Goal: Task Accomplishment & Management: Complete application form

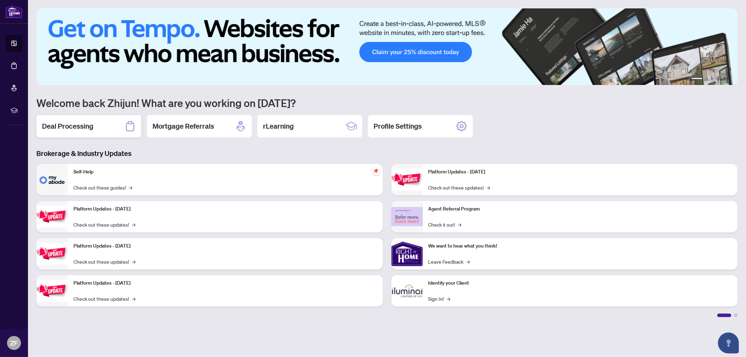
click at [73, 123] on h2 "Deal Processing" at bounding box center [67, 126] width 51 height 10
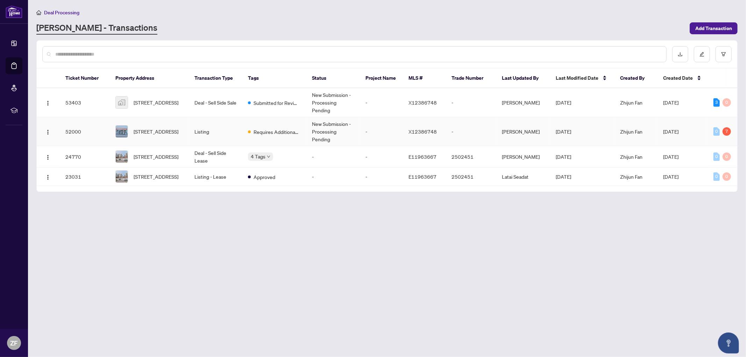
click at [304, 120] on td "Requires Additional Docs" at bounding box center [274, 131] width 64 height 29
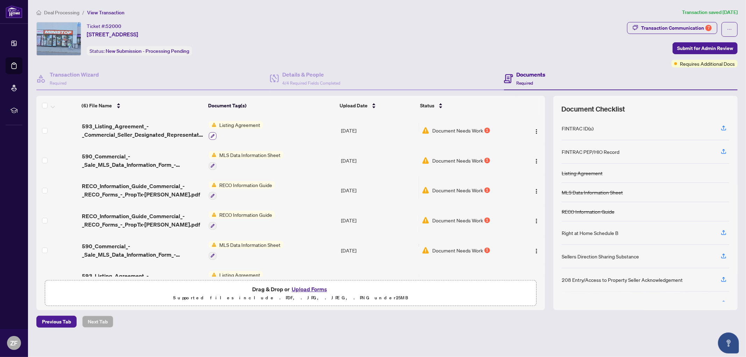
click at [211, 134] on icon "button" at bounding box center [212, 136] width 4 height 4
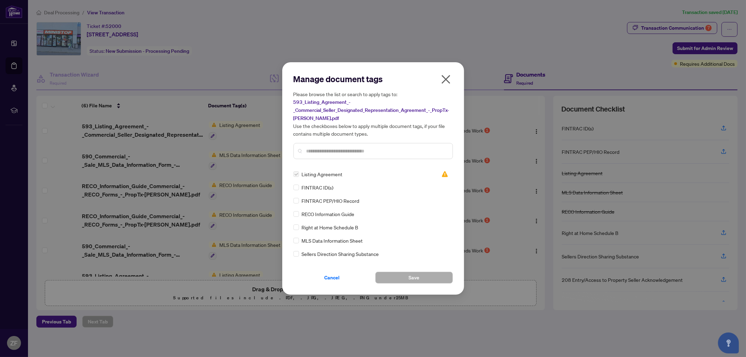
click at [296, 175] on label at bounding box center [296, 174] width 6 height 8
click at [311, 172] on span "Listing Agreement" at bounding box center [322, 174] width 41 height 8
click at [443, 172] on img at bounding box center [444, 174] width 7 height 7
click at [443, 77] on icon "close" at bounding box center [445, 79] width 9 height 9
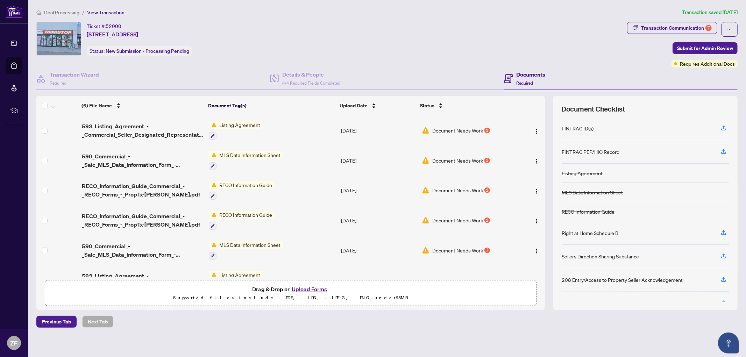
click at [465, 129] on span "Document Needs Work" at bounding box center [457, 131] width 51 height 8
click at [535, 127] on span "button" at bounding box center [536, 131] width 6 height 8
click at [314, 289] on button "Upload Forms" at bounding box center [308, 289] width 39 height 9
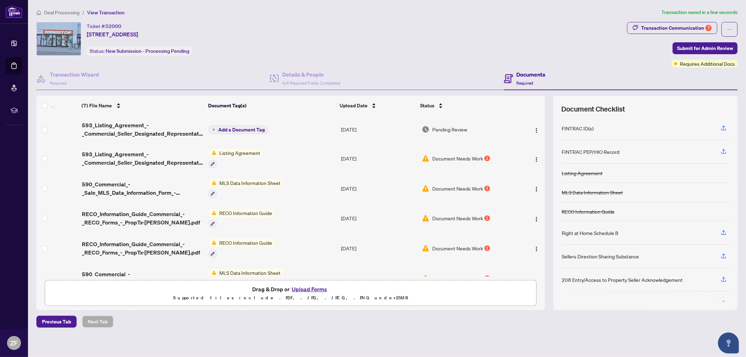
click at [221, 130] on span "Add a Document Tag" at bounding box center [241, 129] width 46 height 5
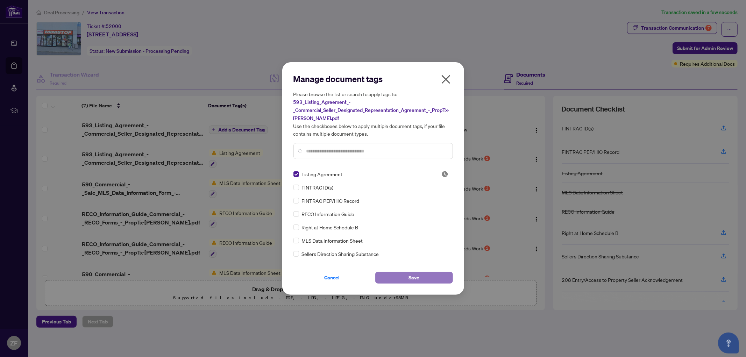
click at [413, 277] on span "Save" at bounding box center [413, 277] width 11 height 11
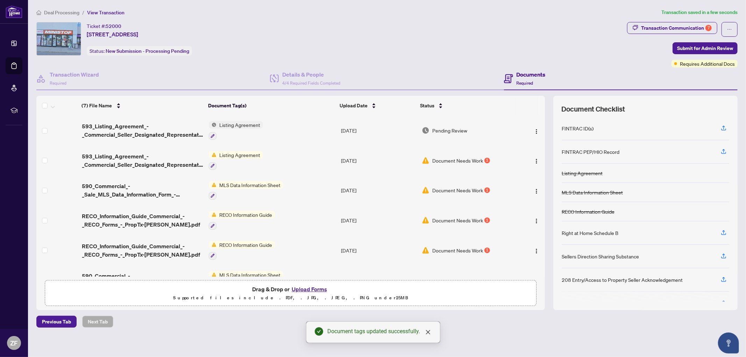
click at [310, 288] on button "Upload Forms" at bounding box center [308, 289] width 39 height 9
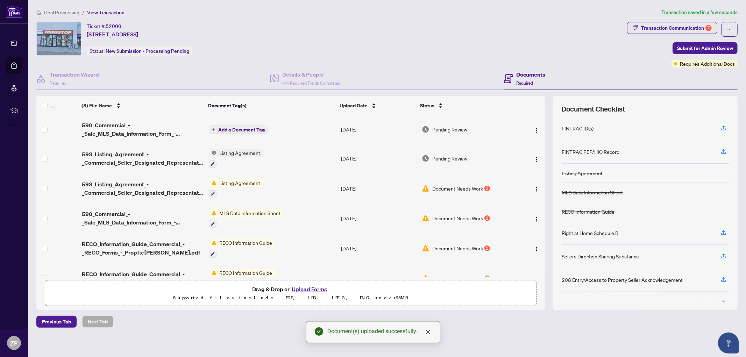
click at [240, 128] on span "Add a Document Tag" at bounding box center [241, 129] width 46 height 5
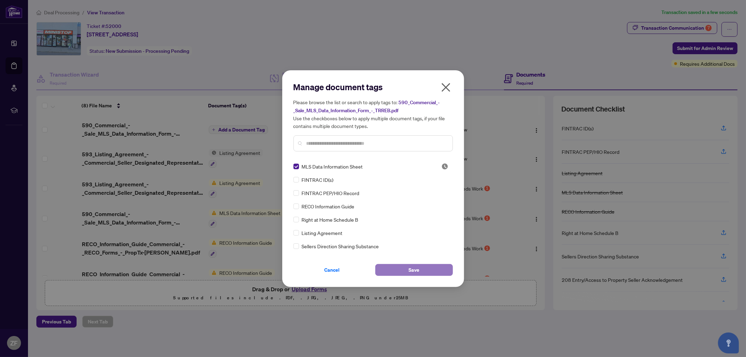
click at [406, 269] on button "Save" at bounding box center [414, 270] width 78 height 12
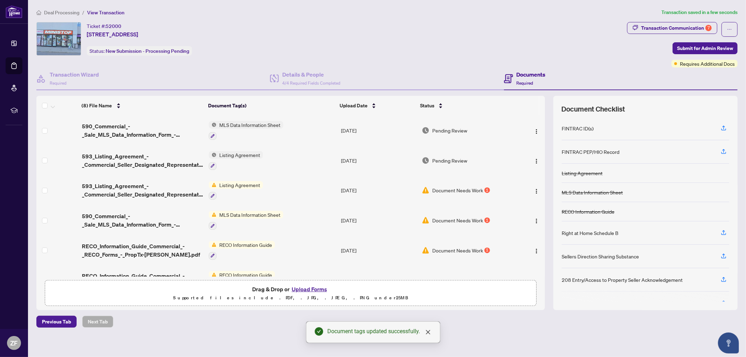
click at [305, 286] on button "Upload Forms" at bounding box center [308, 289] width 39 height 9
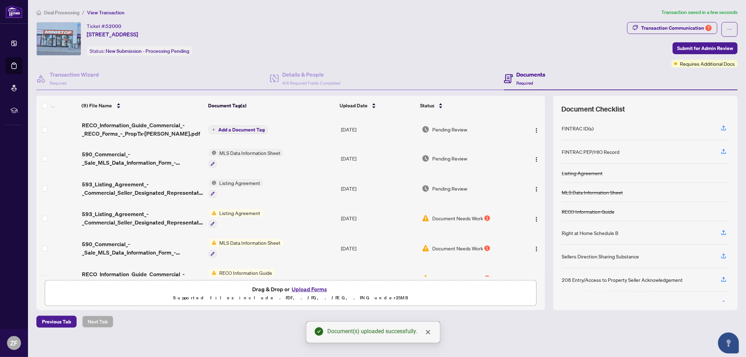
click at [247, 128] on span "Add a Document Tag" at bounding box center [241, 129] width 46 height 5
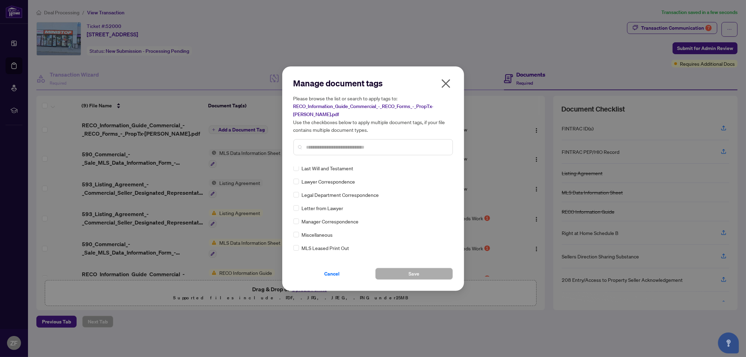
scroll to position [738, 0]
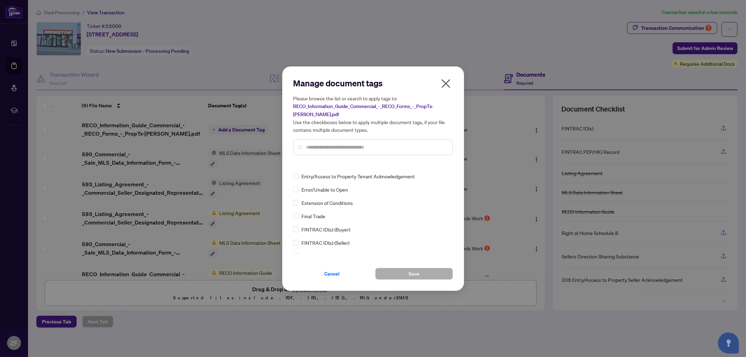
click at [317, 144] on input "text" at bounding box center [376, 147] width 141 height 8
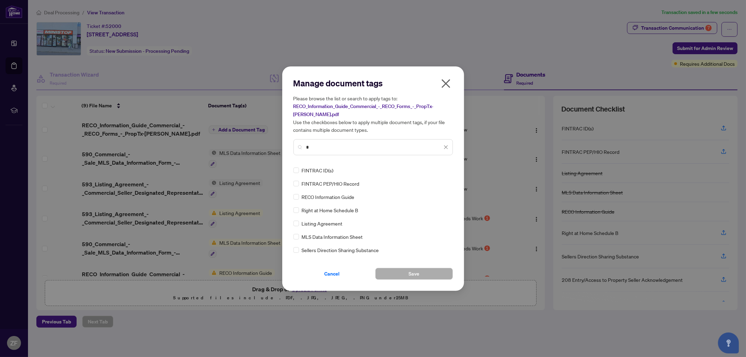
type input "*"
click at [415, 273] on span "Save" at bounding box center [413, 273] width 11 height 11
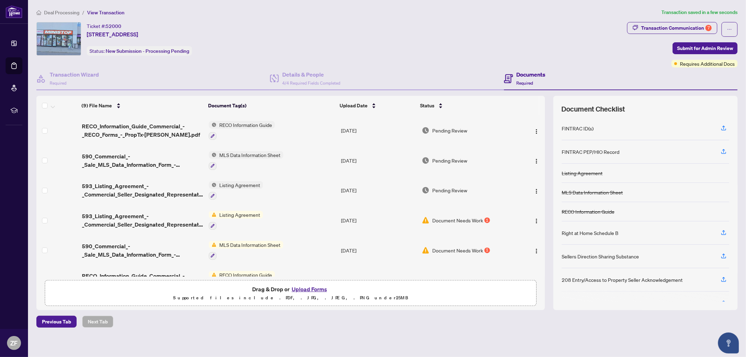
scroll to position [108, 0]
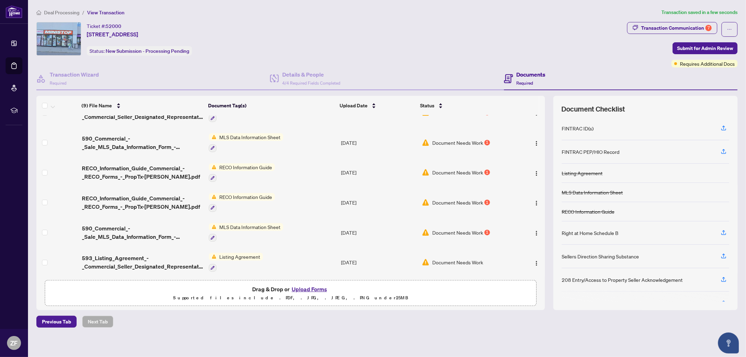
click at [315, 287] on button "Upload Forms" at bounding box center [308, 289] width 39 height 9
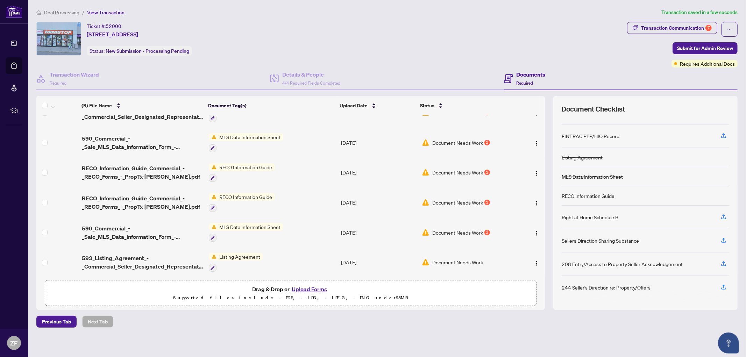
scroll to position [0, 0]
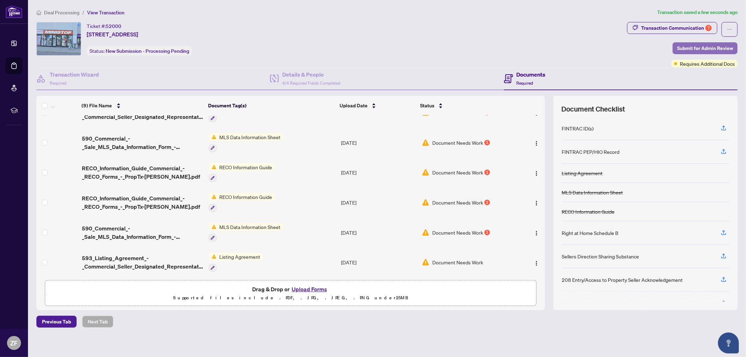
click at [696, 46] on span "Submit for Admin Review" at bounding box center [705, 48] width 56 height 11
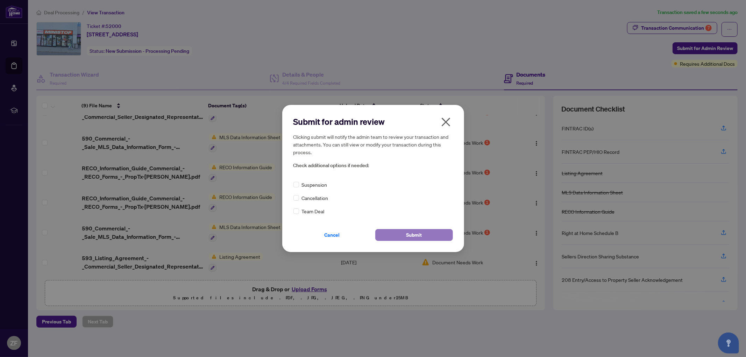
click at [413, 231] on span "Submit" at bounding box center [414, 234] width 16 height 11
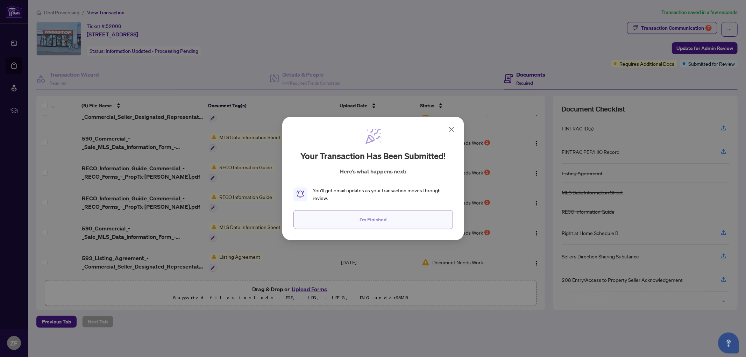
click at [376, 221] on span "I'm Finished" at bounding box center [372, 219] width 27 height 11
